Goal: Find contact information: Obtain details needed to contact an individual or organization

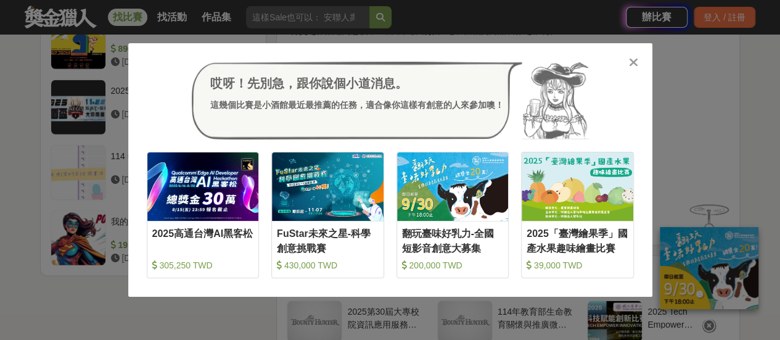
click at [635, 64] on icon at bounding box center [633, 62] width 9 height 12
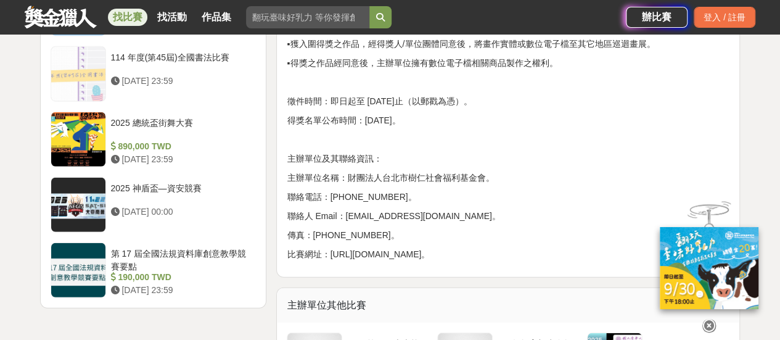
scroll to position [1603, 0]
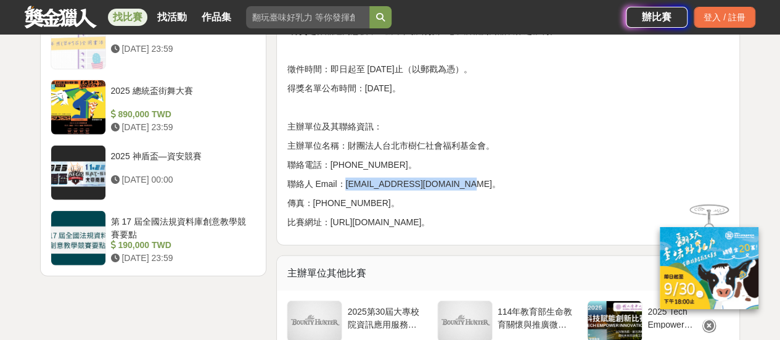
drag, startPoint x: 345, startPoint y: 182, endPoint x: 453, endPoint y: 186, distance: 108.6
click at [453, 186] on p "聯絡人 Email：[EMAIL_ADDRESS][DOMAIN_NAME]。" at bounding box center [508, 184] width 443 height 13
copy p "[EMAIL_ADDRESS][DOMAIN_NAME]"
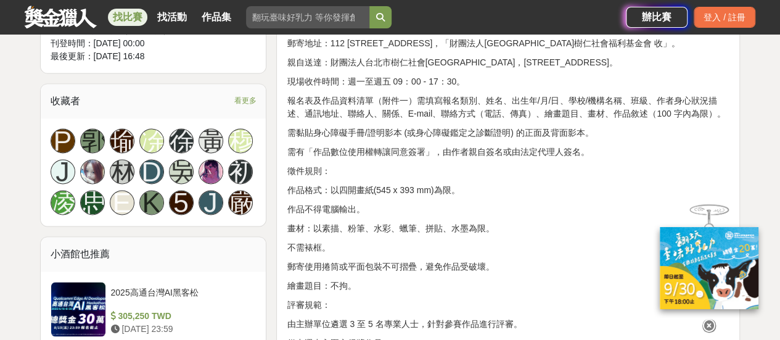
scroll to position [802, 0]
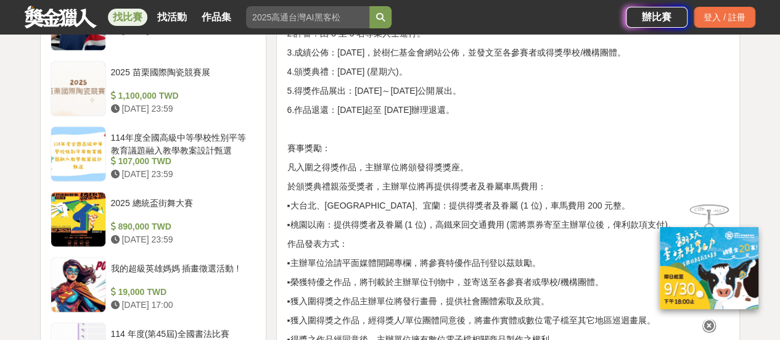
scroll to position [1603, 0]
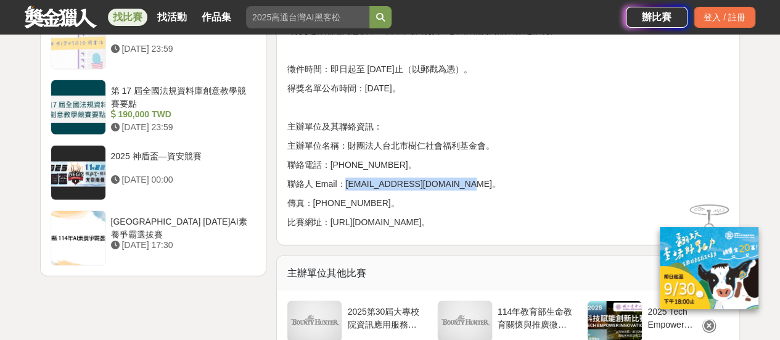
drag, startPoint x: 344, startPoint y: 184, endPoint x: 454, endPoint y: 184, distance: 109.8
click at [454, 184] on p "聯絡人 Email：[EMAIL_ADDRESS][DOMAIN_NAME]。" at bounding box center [508, 184] width 443 height 13
copy p "[EMAIL_ADDRESS][DOMAIN_NAME]"
